Goal: Find specific page/section: Find specific page/section

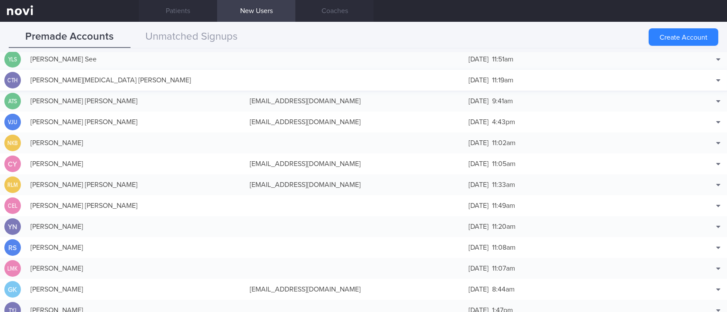
scroll to position [58, 0]
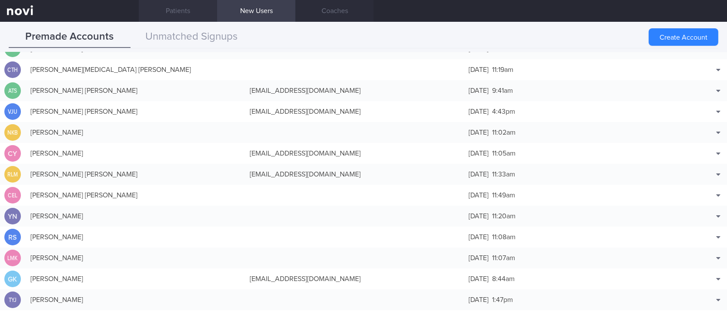
drag, startPoint x: 174, startPoint y: 19, endPoint x: 154, endPoint y: 2, distance: 26.2
click at [174, 19] on link "Patients" at bounding box center [178, 11] width 78 height 22
